Goal: Information Seeking & Learning: Find specific fact

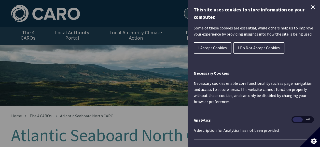
click at [310, 8] on icon "Close Cookie Control" at bounding box center [313, 7] width 6 height 6
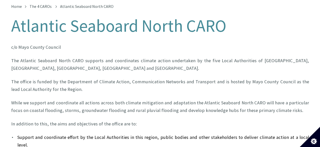
scroll to position [102, 0]
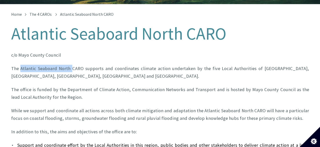
drag, startPoint x: 19, startPoint y: 64, endPoint x: 71, endPoint y: 66, distance: 51.7
click at [71, 66] on p "The Atlantic Seaboard North CARO supports and coordinates climate action undert…" at bounding box center [160, 72] width 298 height 15
click at [95, 74] on p "The Atlantic Seaboard North CARO supports and coordinates climate action undert…" at bounding box center [160, 72] width 298 height 15
drag, startPoint x: 21, startPoint y: 62, endPoint x: 80, endPoint y: 64, distance: 58.8
click at [80, 65] on p "The Atlantic Seaboard North CARO supports and coordinates climate action undert…" at bounding box center [160, 72] width 298 height 15
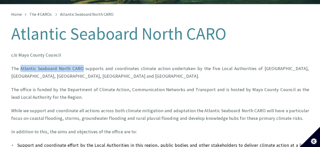
copy p "Atlantic Seaboard North CARO"
click at [58, 69] on p "The Atlantic Seaboard North CARO supports and coordinates climate action undert…" at bounding box center [160, 72] width 298 height 15
drag, startPoint x: 66, startPoint y: 64, endPoint x: 19, endPoint y: 64, distance: 46.8
click at [19, 65] on p "The Atlantic Seaboard North CARO supports and coordinates climate action undert…" at bounding box center [160, 72] width 298 height 15
drag, startPoint x: 19, startPoint y: 64, endPoint x: 68, endPoint y: 63, distance: 48.6
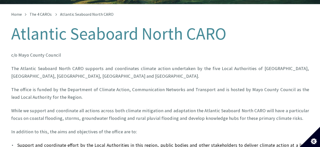
click at [68, 65] on p "The Atlantic Seaboard North CARO supports and coordinates climate action undert…" at bounding box center [160, 72] width 298 height 15
drag, startPoint x: 68, startPoint y: 63, endPoint x: 20, endPoint y: 65, distance: 48.1
click at [20, 65] on p "The Atlantic Seaboard North CARO supports and coordinates climate action undert…" at bounding box center [160, 72] width 298 height 15
copy p "Atlantic Seaboard North"
